Goal: Information Seeking & Learning: Understand process/instructions

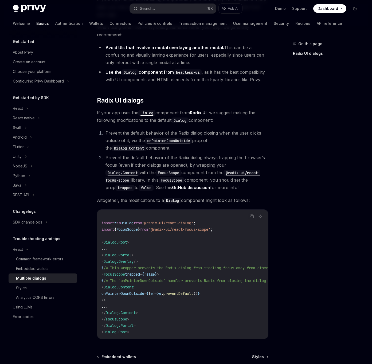
scroll to position [156, 0]
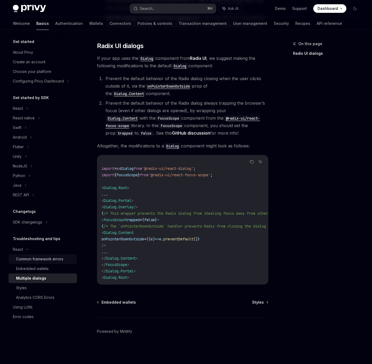
click at [56, 261] on div "Common framework errors" at bounding box center [39, 259] width 47 height 6
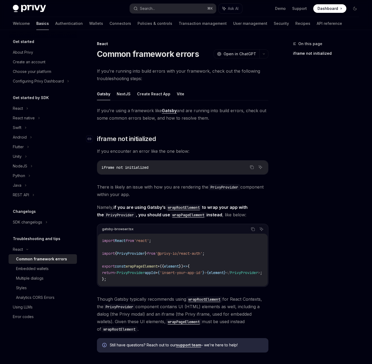
click at [254, 138] on h2 "​ iframe not initialized" at bounding box center [183, 139] width 172 height 9
click at [122, 92] on button "NextJS" at bounding box center [124, 94] width 14 height 13
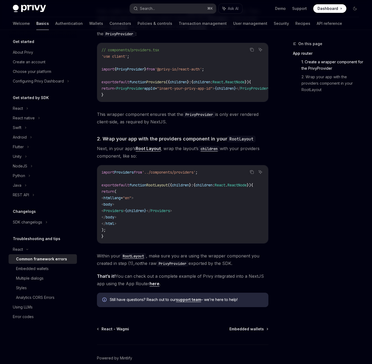
scroll to position [237, 0]
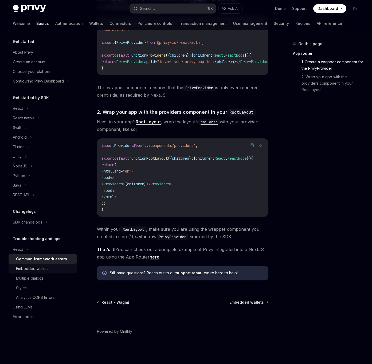
click at [45, 269] on div "Embedded wallets" at bounding box center [32, 269] width 33 height 6
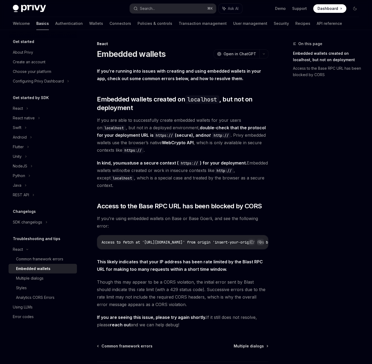
scroll to position [46, 0]
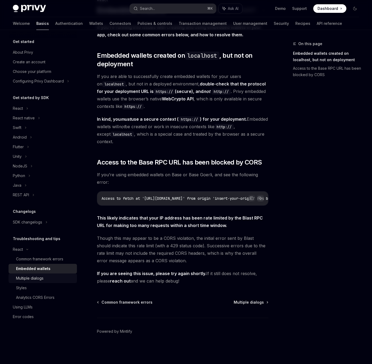
click at [48, 276] on div "Multiple dialogs" at bounding box center [45, 278] width 58 height 6
type textarea "*"
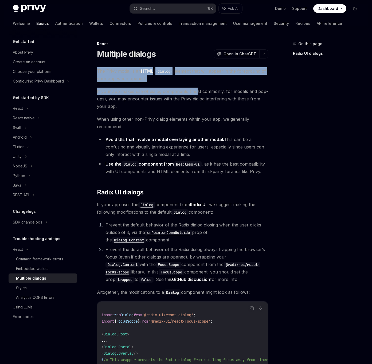
drag, startPoint x: 185, startPoint y: 65, endPoint x: 195, endPoint y: 93, distance: 30.2
click at [195, 93] on div "React Multiple dialogs OpenAI Open in ChatGPT OpenAI Open in ChatGPT The Privy …" at bounding box center [133, 276] width 274 height 470
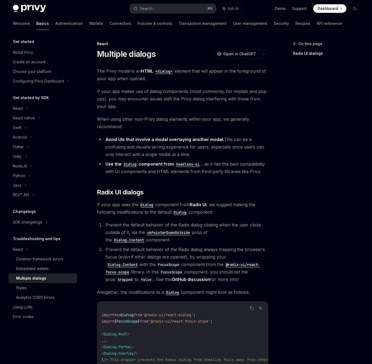
click at [195, 93] on span "If your app makes use of dialog components (most commonly, for modals and pop-u…" at bounding box center [183, 99] width 172 height 22
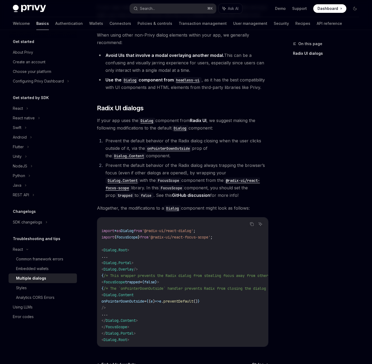
scroll to position [156, 0]
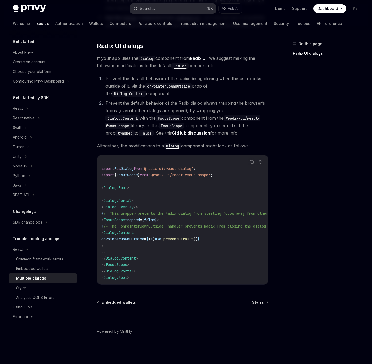
click at [179, 7] on button "Search... ⌘ K" at bounding box center [173, 9] width 87 height 10
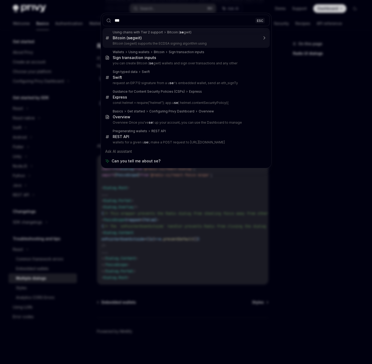
type input "****"
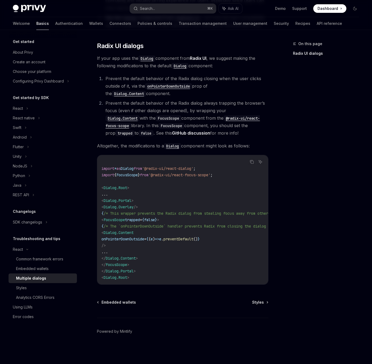
type textarea "*"
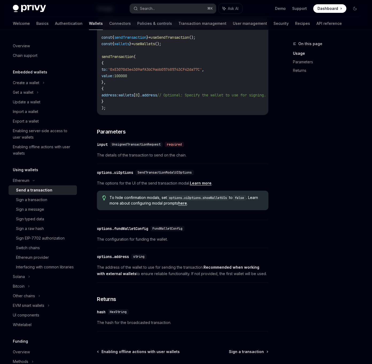
scroll to position [133, 0]
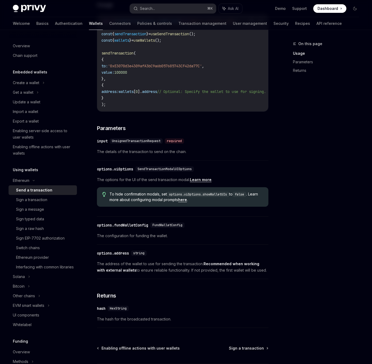
click at [146, 34] on span "sendTransaction" at bounding box center [130, 34] width 32 height 5
copy code "const { sendTransaction } = useSendTransaction ();"
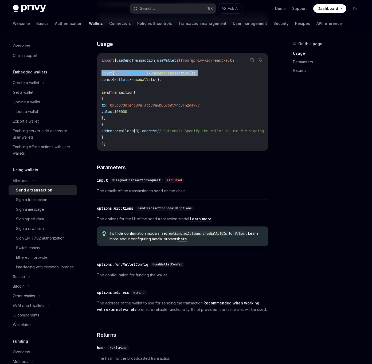
scroll to position [0, 0]
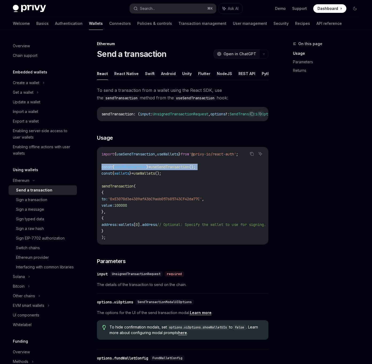
click at [241, 50] on button "OpenAI Open in ChatGPT" at bounding box center [237, 53] width 46 height 9
